Goal: Download file/media

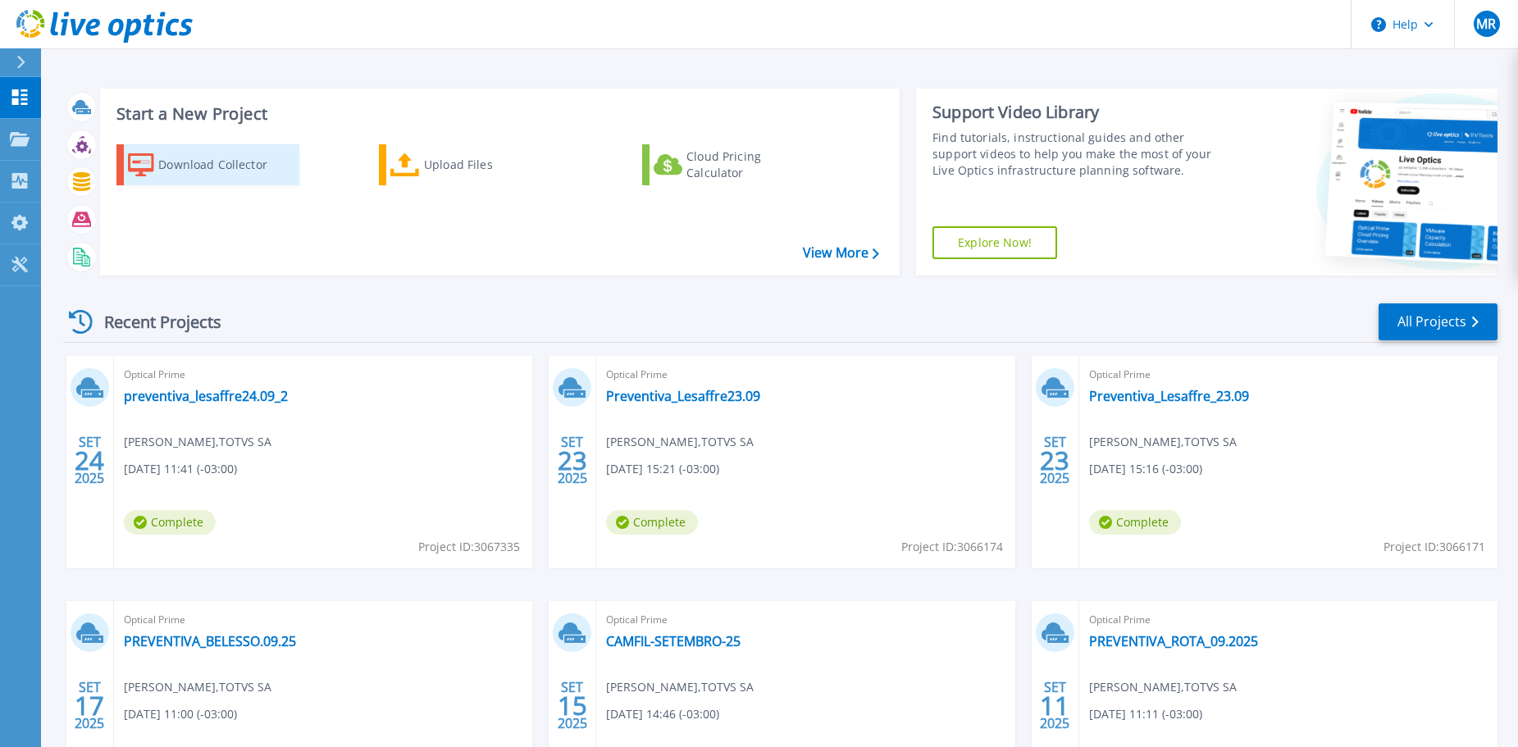
click at [208, 162] on div "Download Collector" at bounding box center [223, 164] width 131 height 33
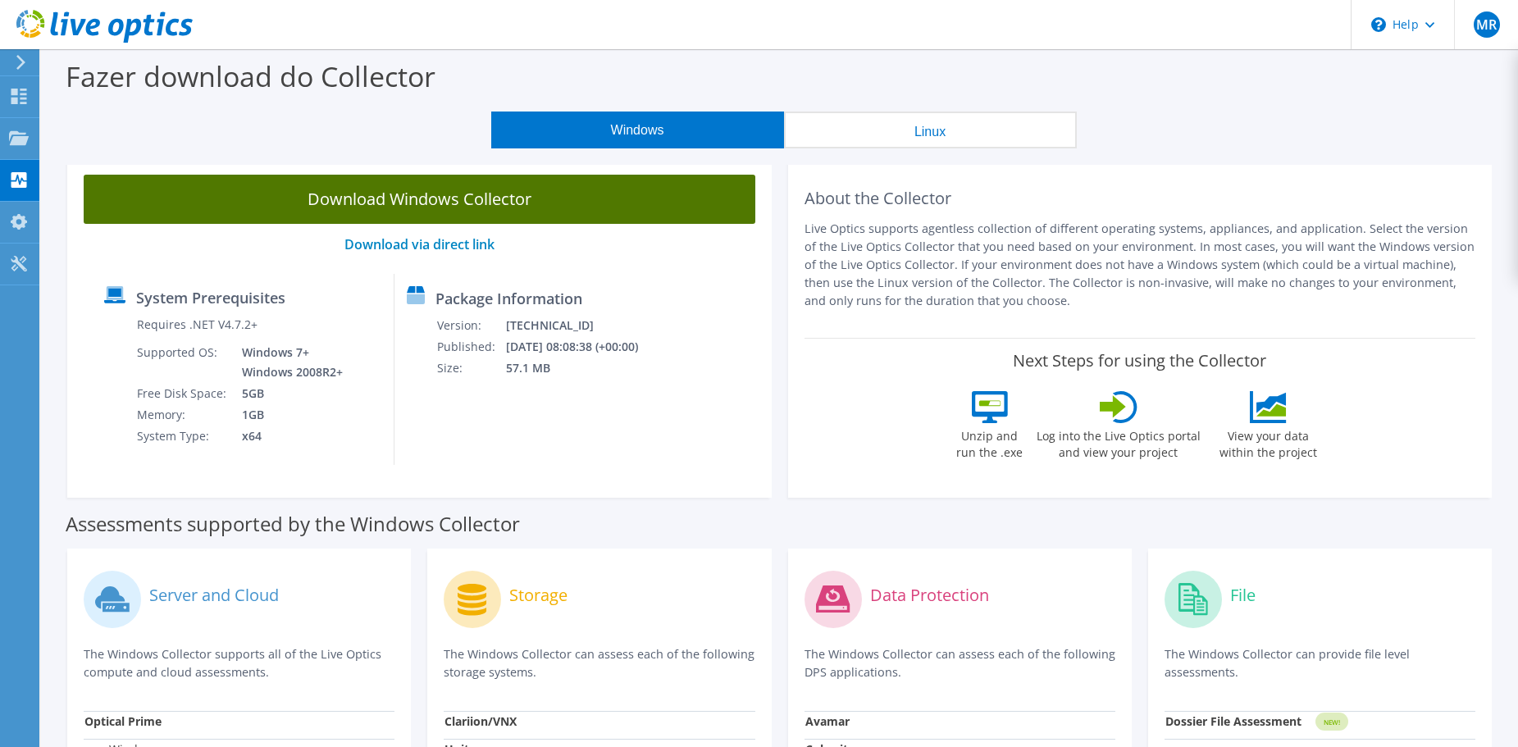
click at [558, 204] on link "Download Windows Collector" at bounding box center [420, 199] width 672 height 49
